Goal: Task Accomplishment & Management: Manage account settings

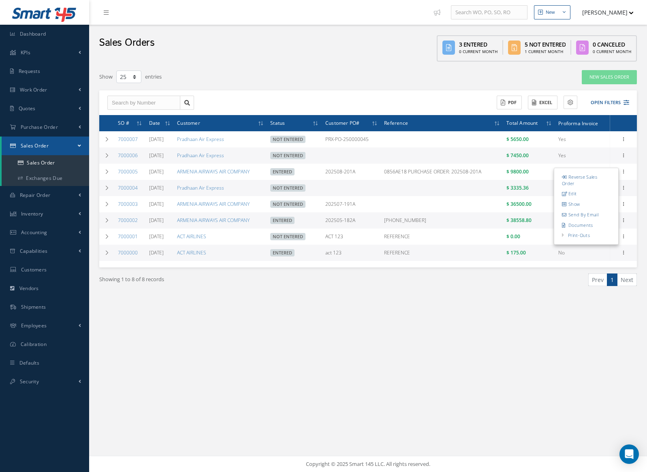
select select "25"
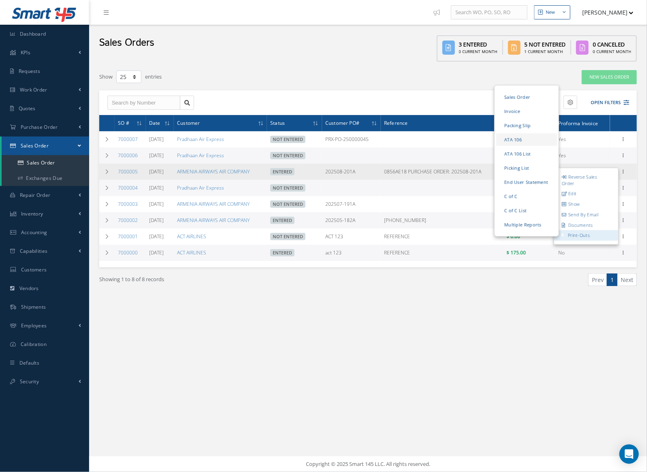
click at [523, 139] on link "ATA 106" at bounding box center [526, 139] width 61 height 13
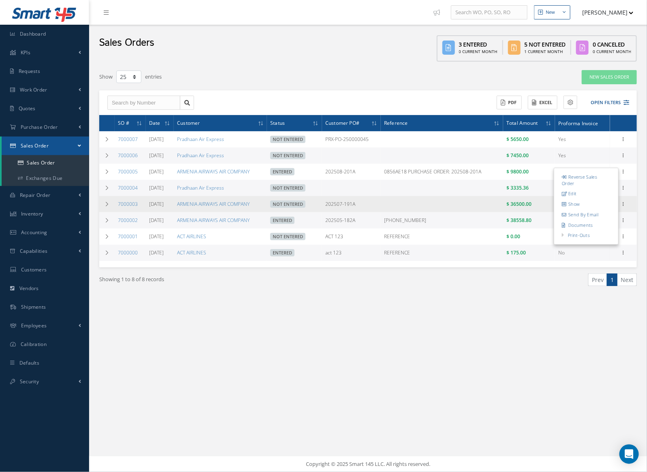
drag, startPoint x: 363, startPoint y: 204, endPoint x: 522, endPoint y: 206, distance: 158.8
click at [522, 206] on tr "7000003 07/16/2025 ARMENIA AIRWAYS AIR COMPANY Not Entered 202507-191A $ 36500.…" at bounding box center [368, 204] width 538 height 16
click at [475, 201] on td at bounding box center [442, 204] width 122 height 16
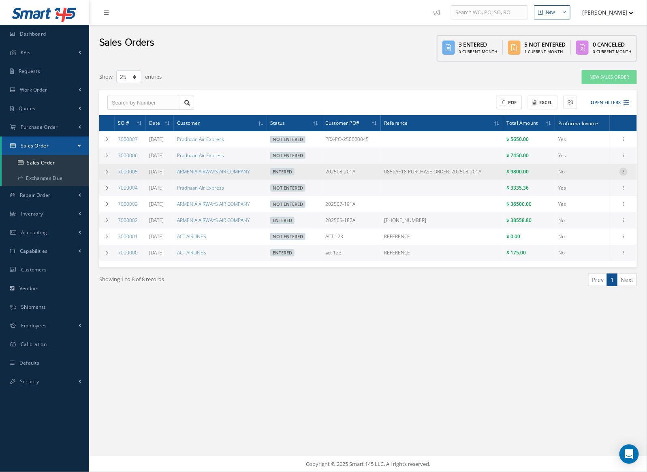
click at [620, 169] on icon at bounding box center [624, 171] width 8 height 6
click at [588, 179] on link "Reverse Sales Order" at bounding box center [586, 180] width 64 height 17
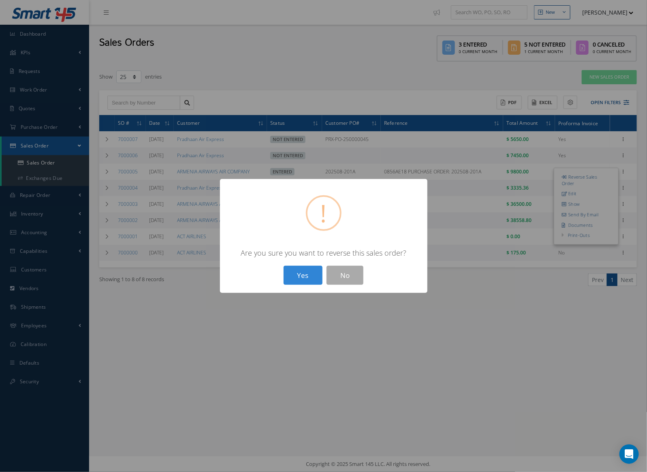
click at [284, 266] on button "Yes" at bounding box center [303, 275] width 39 height 19
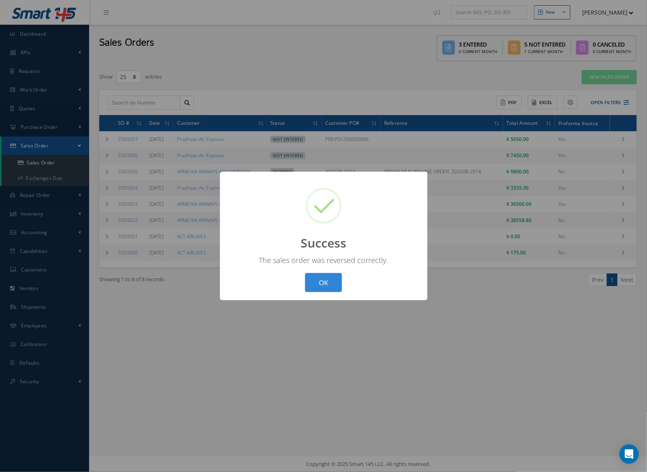
click at [305, 273] on button "OK" at bounding box center [323, 282] width 37 height 19
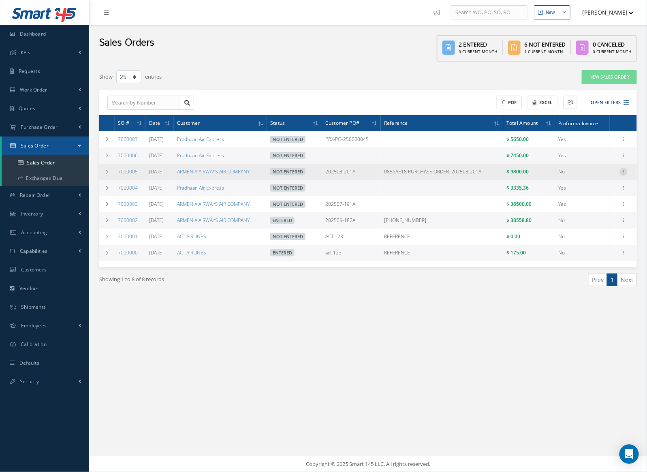
click at [624, 172] on icon at bounding box center [624, 171] width 8 height 6
click at [602, 191] on link "Edit" at bounding box center [586, 187] width 64 height 11
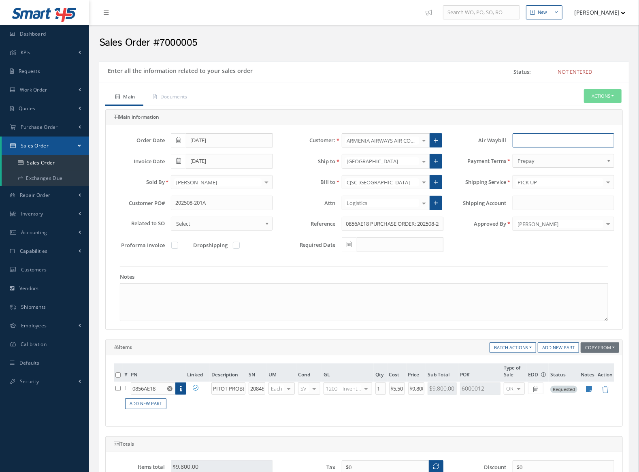
click at [556, 137] on input "text" at bounding box center [564, 140] width 102 height 15
paste input "8911505536"
type input "8911505536"
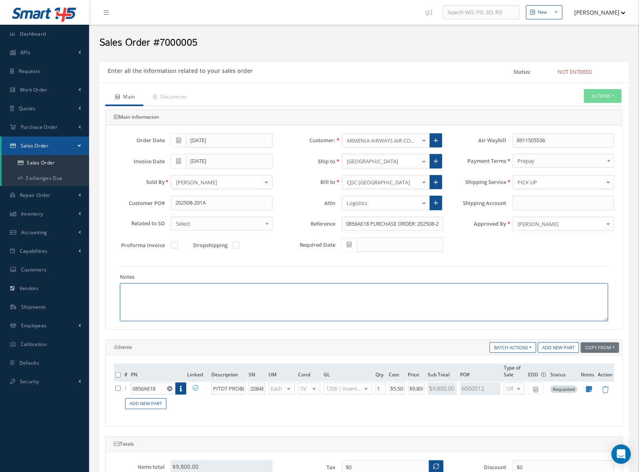
click at [235, 291] on textarea at bounding box center [364, 302] width 489 height 38
paste textarea "8911505536"
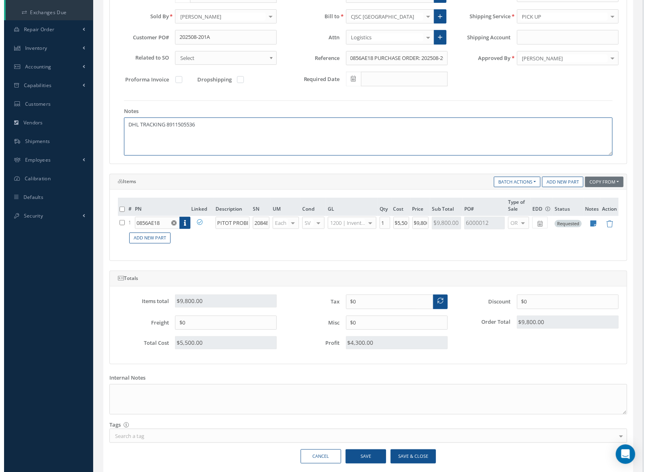
scroll to position [192, 0]
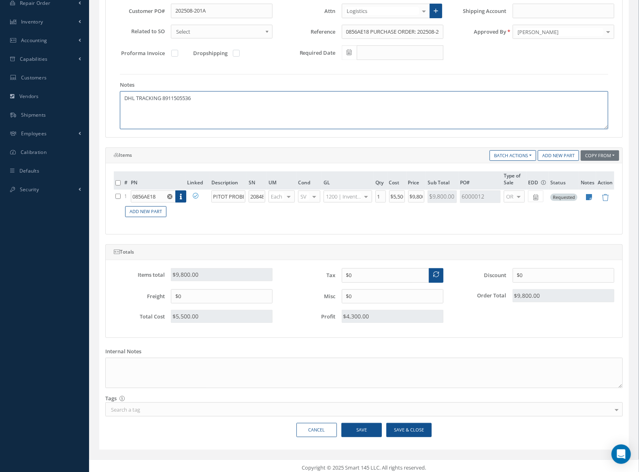
type textarea "DHL TRACKING 8911505536"
drag, startPoint x: 368, startPoint y: 425, endPoint x: 419, endPoint y: 379, distance: 68.8
click at [368, 425] on button "Save" at bounding box center [362, 430] width 41 height 14
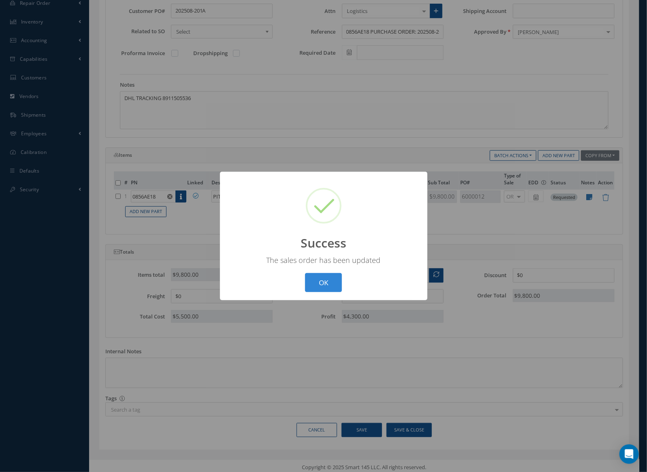
click at [305, 273] on button "OK" at bounding box center [323, 282] width 37 height 19
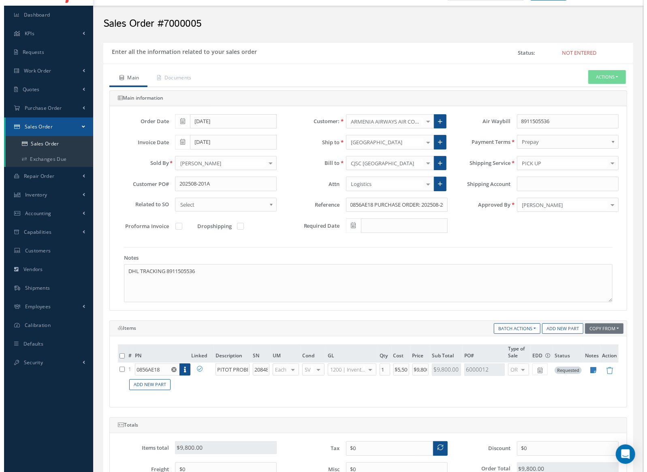
scroll to position [0, 0]
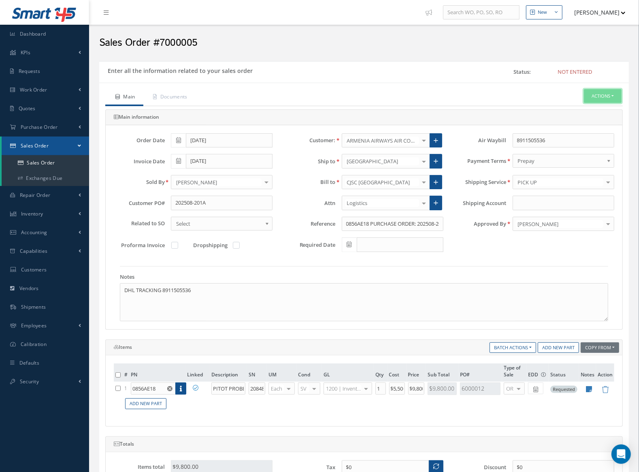
click at [588, 96] on button "Actions" at bounding box center [603, 96] width 38 height 14
click at [592, 113] on link "Enter/Update" at bounding box center [590, 110] width 65 height 11
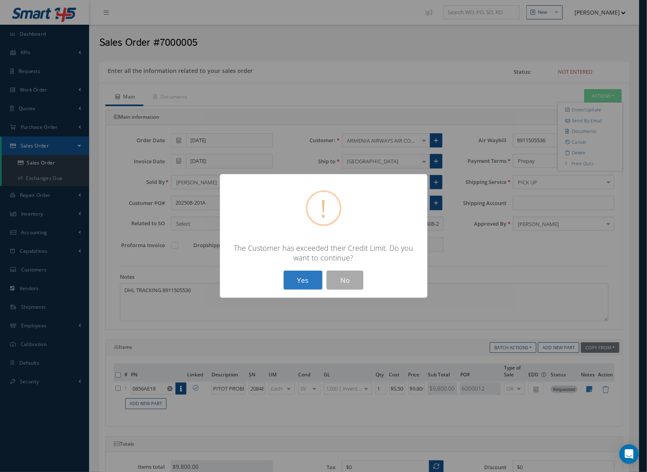
click at [310, 281] on button "Yes" at bounding box center [303, 280] width 39 height 19
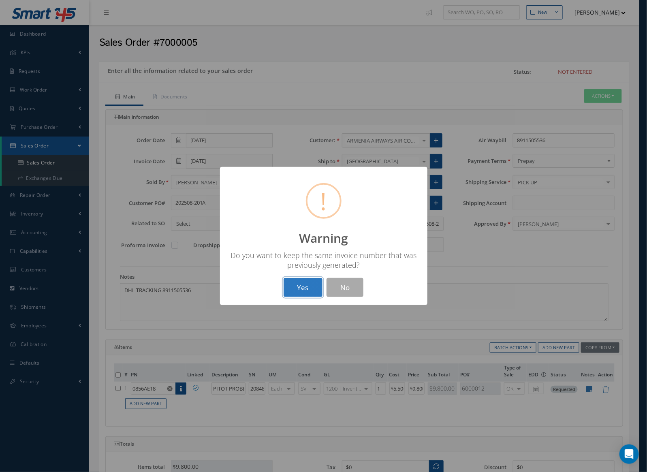
click at [301, 292] on button "Yes" at bounding box center [303, 287] width 39 height 19
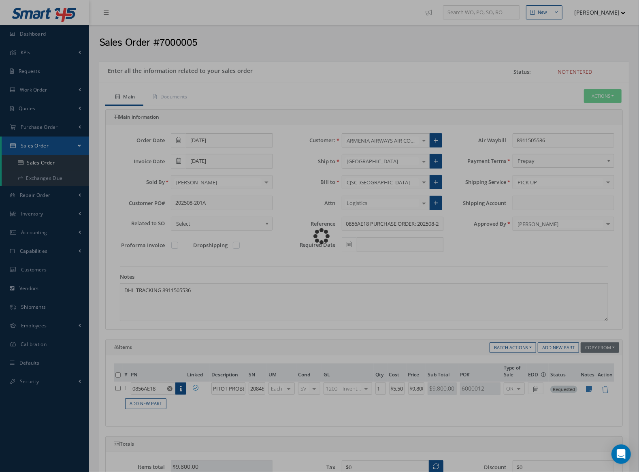
click at [186, 94] on body "Smart 145 Dashboard KPIs Work Order Accounting Requests Work Order" at bounding box center [319, 236] width 639 height 472
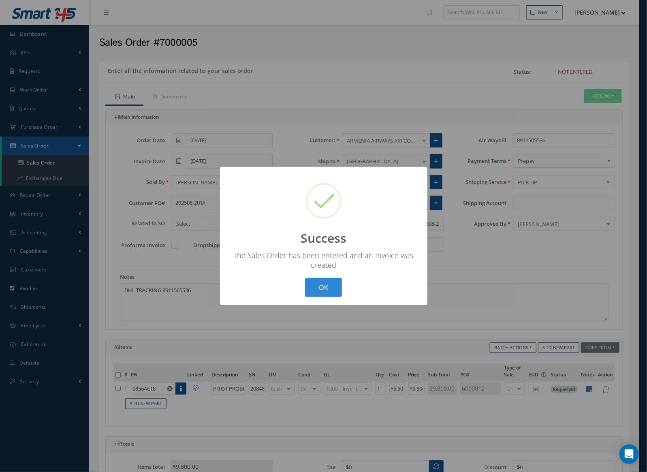
click at [183, 96] on div "? ! i Success × The Sales Order has been entered and an Invoice was created OK …" at bounding box center [323, 236] width 647 height 472
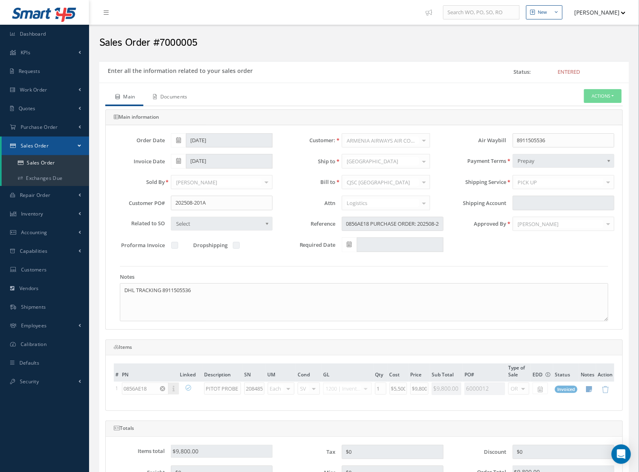
click at [183, 96] on link "Documents" at bounding box center [169, 97] width 52 height 17
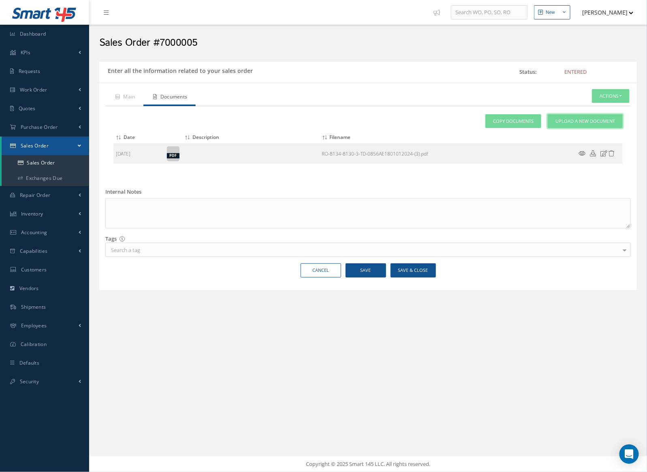
click at [583, 126] on link "Upload a New Document" at bounding box center [585, 121] width 75 height 14
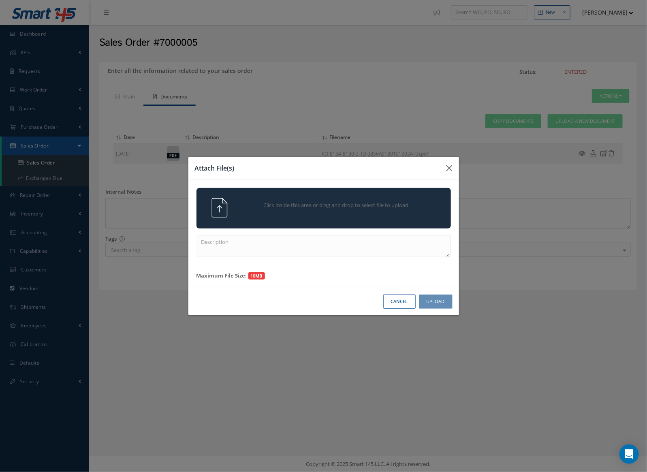
click at [397, 196] on div "Click inside this area or drag and drop to select file to upload." at bounding box center [324, 208] width 254 height 41
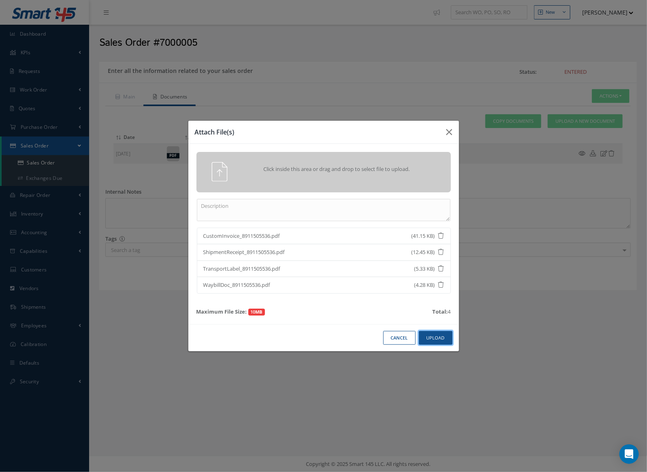
click at [443, 341] on button "Upload" at bounding box center [436, 338] width 34 height 14
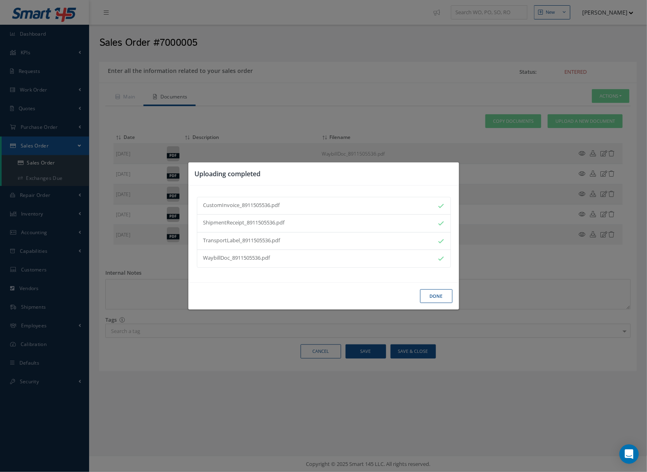
click at [434, 297] on button "Done" at bounding box center [436, 296] width 32 height 14
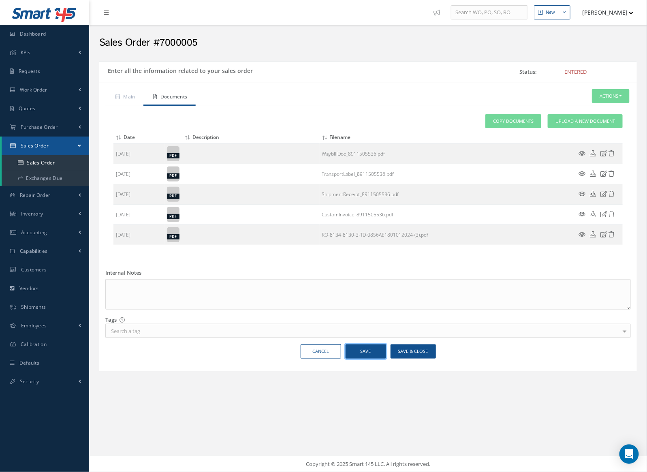
drag, startPoint x: 370, startPoint y: 348, endPoint x: 575, endPoint y: 207, distance: 249.3
click at [371, 348] on button "Save" at bounding box center [366, 351] width 41 height 14
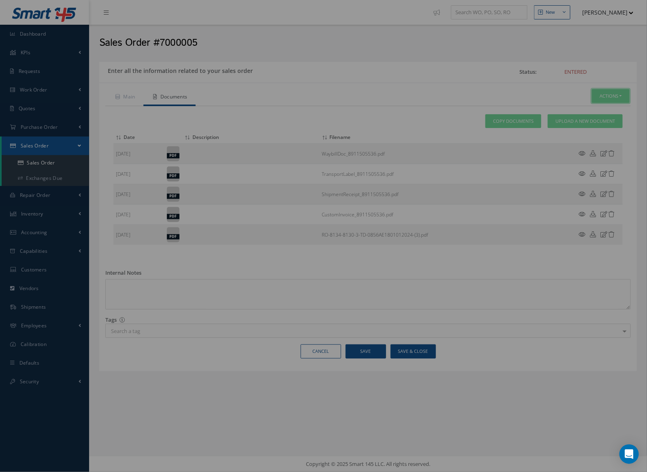
click at [613, 97] on button "Actions" at bounding box center [611, 96] width 38 height 14
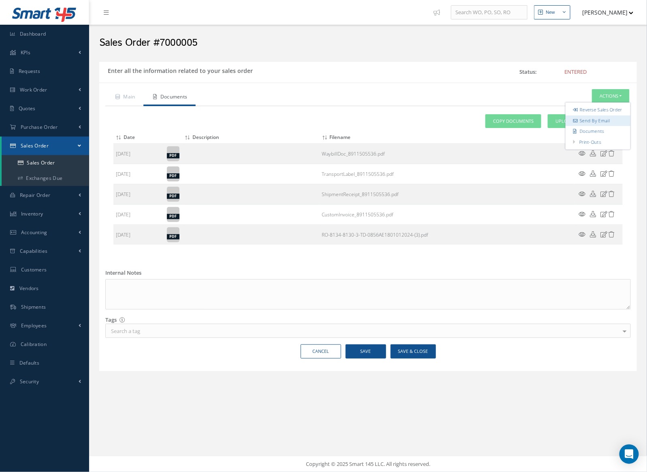
click at [605, 126] on link "Send By Email" at bounding box center [598, 120] width 65 height 11
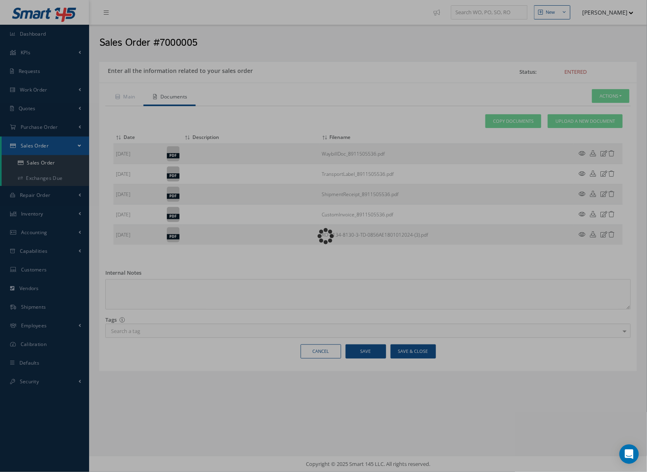
type input "Reports from Sales Order 7000005"
type textarea "Dear, Please find attached your Sales Order 7000005. Please feel free to contac…"
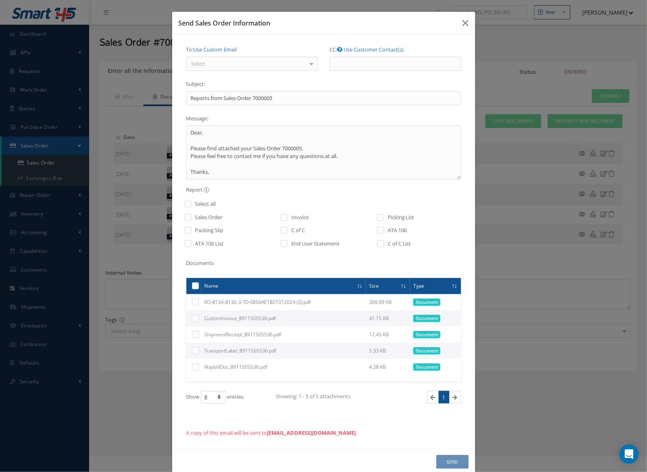
click at [199, 288] on label at bounding box center [199, 285] width 0 height 7
click at [193, 288] on input "checkbox" at bounding box center [195, 286] width 5 height 5
checkbox input "true"
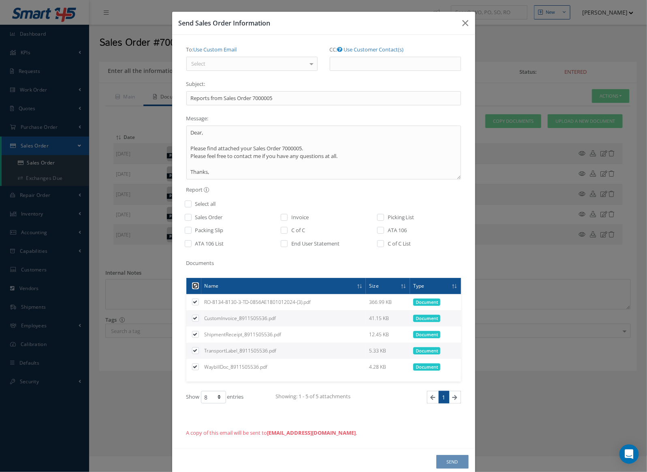
checkbox input "true"
click at [186, 95] on input "Reports from Sales Order 7000005" at bounding box center [323, 98] width 275 height 15
type input "Shipping Documents Reports from Sales Order 7000005"
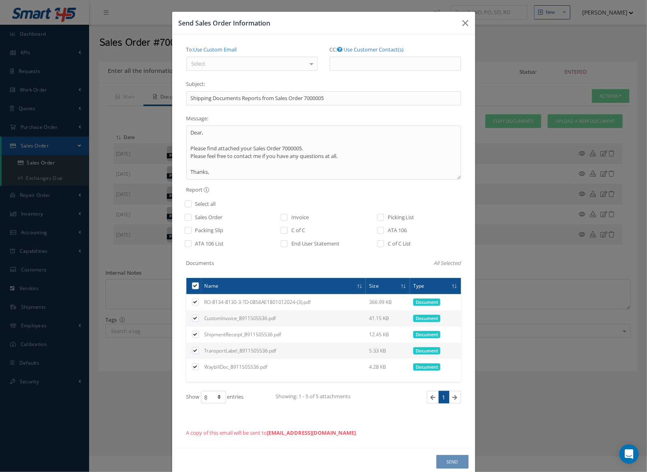
click at [227, 56] on label "To: Use Custom Email" at bounding box center [211, 50] width 51 height 14
click at [0, 0] on input "To: Use Custom Email" at bounding box center [0, 0] width 0 height 0
drag, startPoint x: 222, startPoint y: 66, endPoint x: 221, endPoint y: 74, distance: 8.1
click at [221, 66] on div "Select" at bounding box center [251, 64] width 131 height 15
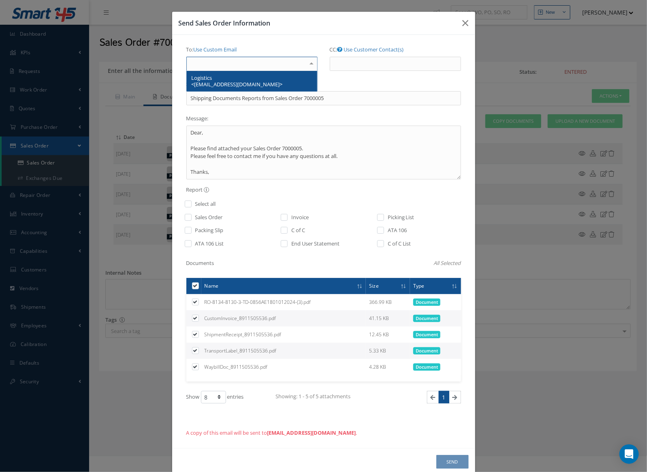
click at [221, 78] on span "Logistics <[EMAIL_ADDRESS][DOMAIN_NAME]>" at bounding box center [252, 81] width 130 height 20
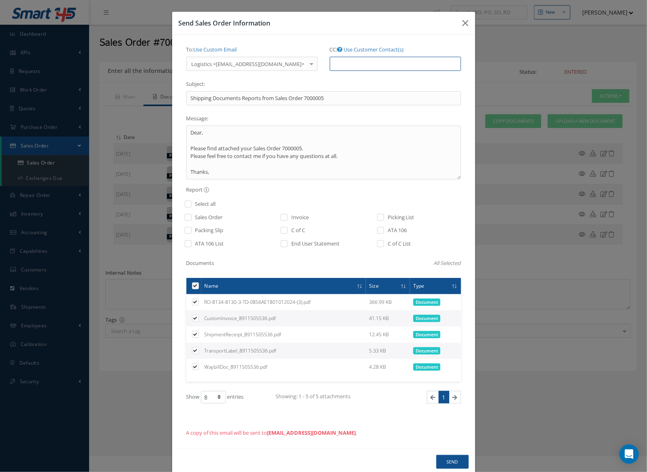
click at [340, 62] on input "CC: Use Customer Contact(s)" at bounding box center [395, 64] width 131 height 15
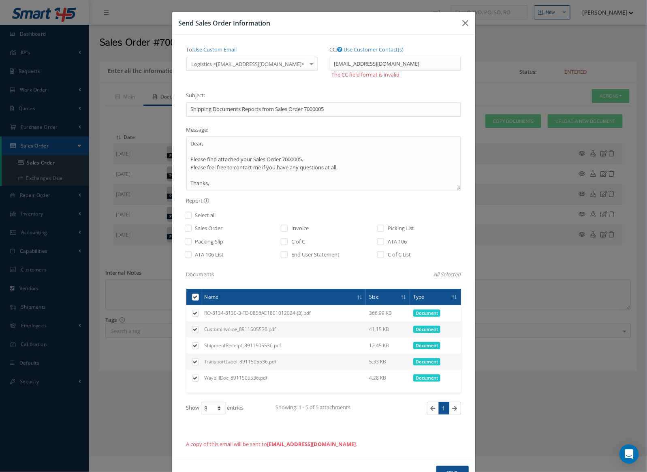
click at [359, 126] on div "Message: Dear, Please find attached your Sales Order 7000005. Please feel free …" at bounding box center [323, 157] width 275 height 68
click at [357, 150] on textarea "Dear, Please find attached your Sales Order 7000005. Please feel free to contac…" at bounding box center [323, 164] width 275 height 54
click at [402, 62] on input "[EMAIL_ADDRESS][DOMAIN_NAME]" at bounding box center [395, 64] width 131 height 15
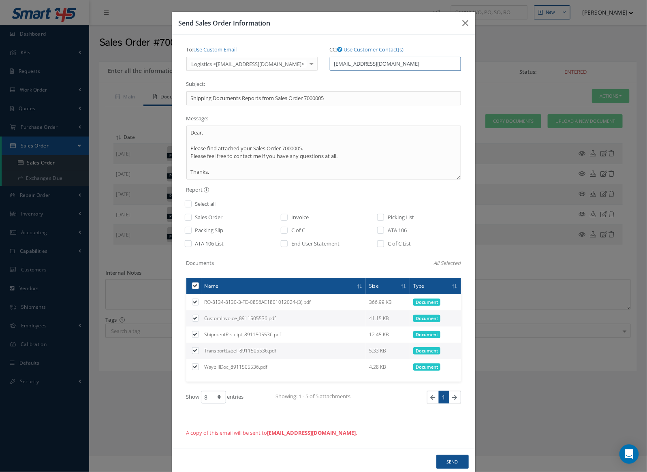
type input "[EMAIL_ADDRESS][DOMAIN_NAME]"
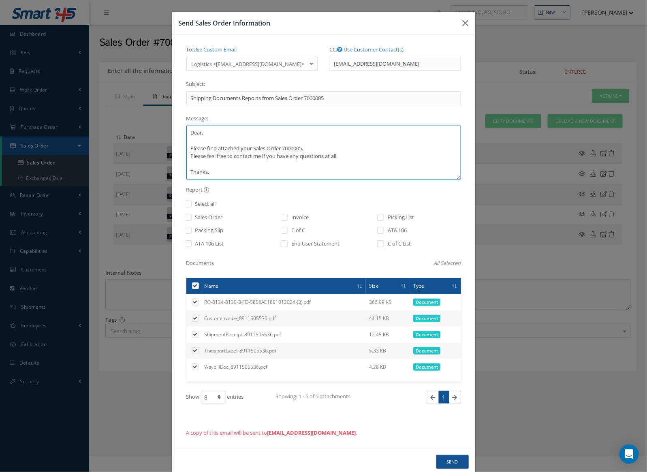
click at [230, 134] on textarea "Dear, Please find attached your Sales Order 7000005. Please feel free to contac…" at bounding box center [323, 153] width 275 height 54
paste textarea "8911505536"
type textarea "Dear Rad Tracking Number is 8911505536 Please find attached your Sales Order 70…"
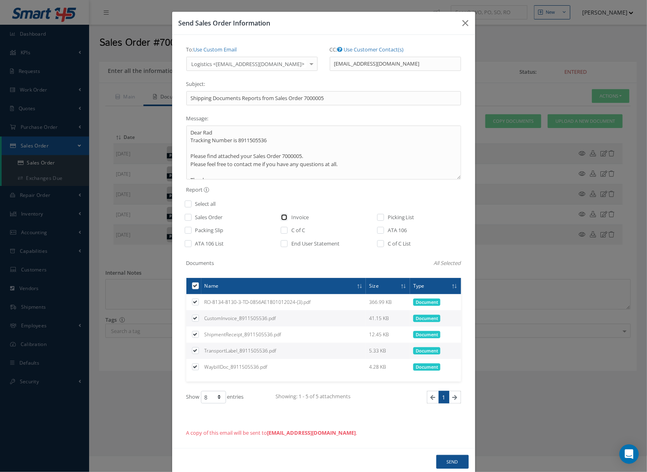
click at [282, 218] on input "checkbox" at bounding box center [284, 219] width 5 height 9
checkbox input "true"
click at [453, 459] on button "Send" at bounding box center [452, 462] width 32 height 14
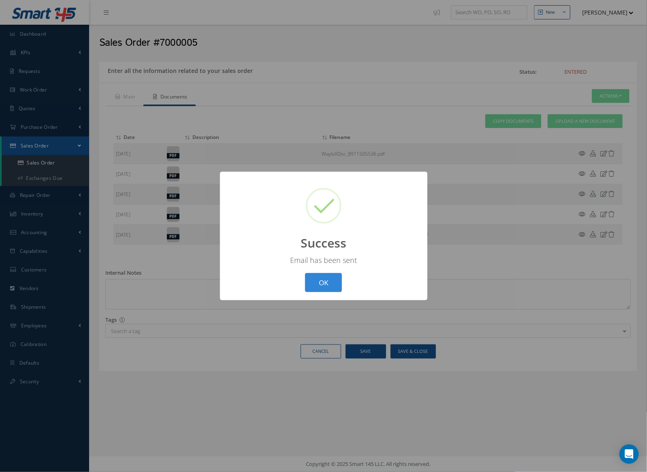
click at [453, 459] on div "? ! i Success × Email has been sent OK Cancel" at bounding box center [323, 236] width 647 height 472
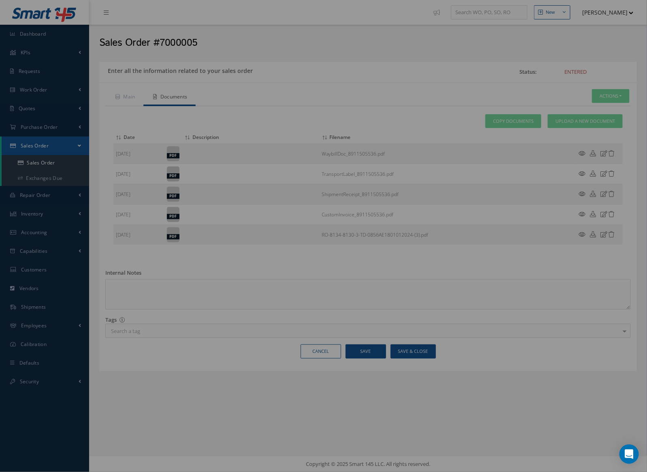
drag, startPoint x: 453, startPoint y: 459, endPoint x: 434, endPoint y: 469, distance: 20.8
click at [435, 468] on div "? ! i Success × Email has been sent OK Cancel" at bounding box center [323, 236] width 647 height 472
